Goal: Find specific page/section: Find specific page/section

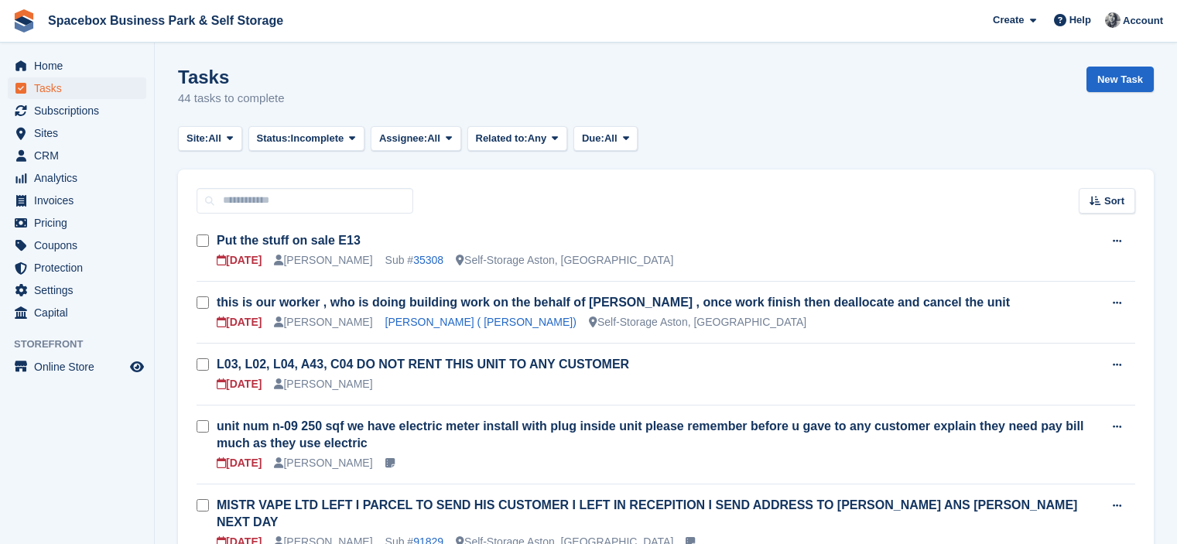
scroll to position [506, 0]
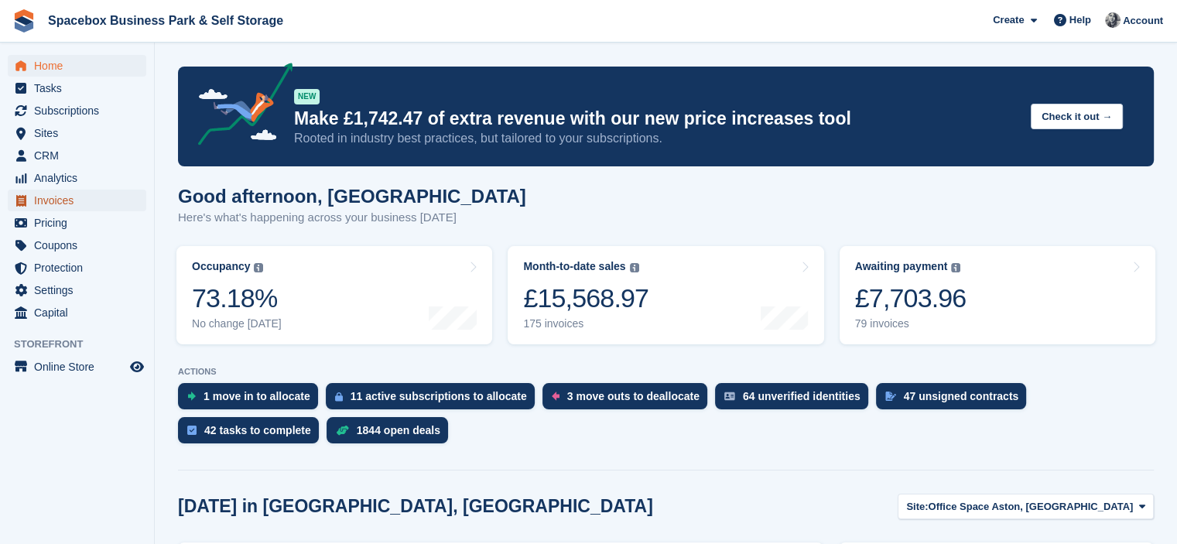
click at [50, 208] on span "Invoices" at bounding box center [80, 201] width 93 height 22
